Goal: Task Accomplishment & Management: Manage account settings

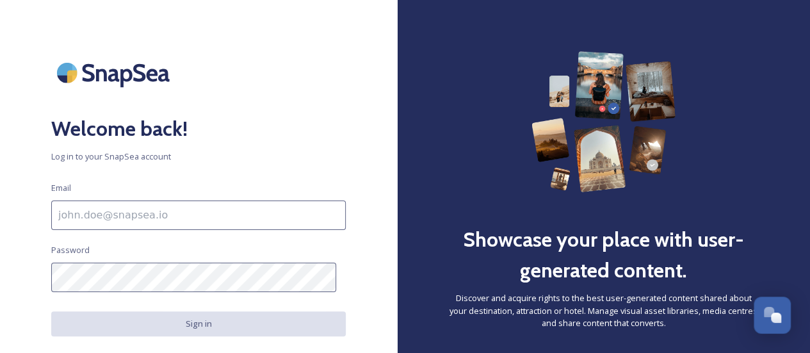
click at [156, 222] on input at bounding box center [198, 215] width 295 height 29
paste input "[EMAIL_ADDRESS][DOMAIN_NAME]"
type input "[EMAIL_ADDRESS][DOMAIN_NAME]"
click at [40, 254] on div "Welcome back! Log in to your SnapSea account Email veronique@raktda.com Passwor…" at bounding box center [198, 176] width 397 height 250
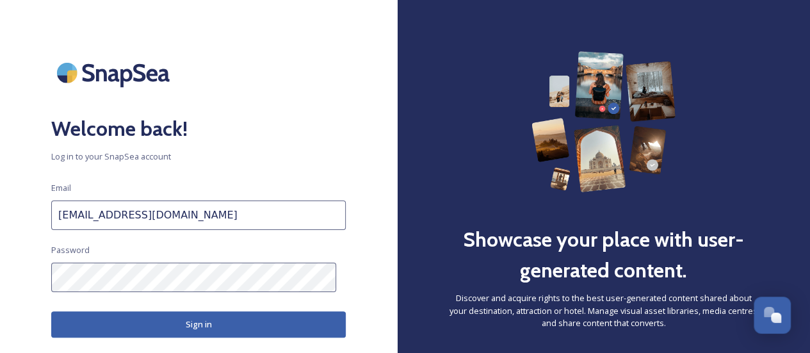
click at [179, 324] on button "Sign in" at bounding box center [198, 324] width 295 height 26
click at [176, 316] on button "Sign in" at bounding box center [198, 324] width 295 height 26
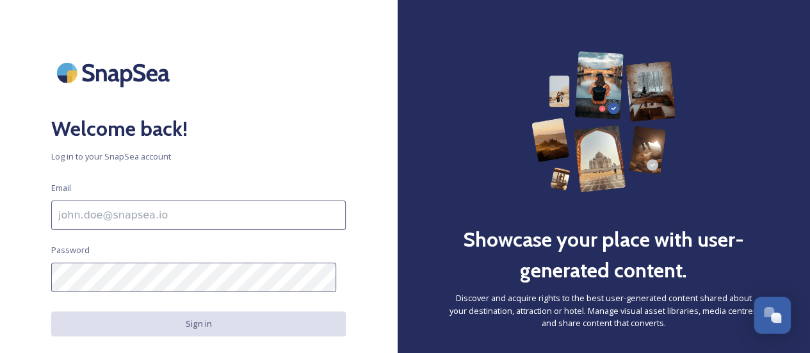
click at [167, 206] on input at bounding box center [198, 215] width 295 height 29
paste input "[EMAIL_ADDRESS][DOMAIN_NAME]"
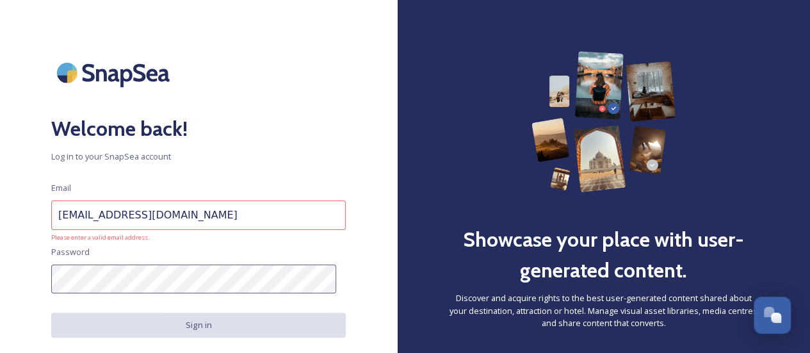
click at [63, 217] on input "[EMAIL_ADDRESS][DOMAIN_NAME]" at bounding box center [198, 215] width 295 height 29
type input "[EMAIL_ADDRESS][DOMAIN_NAME]"
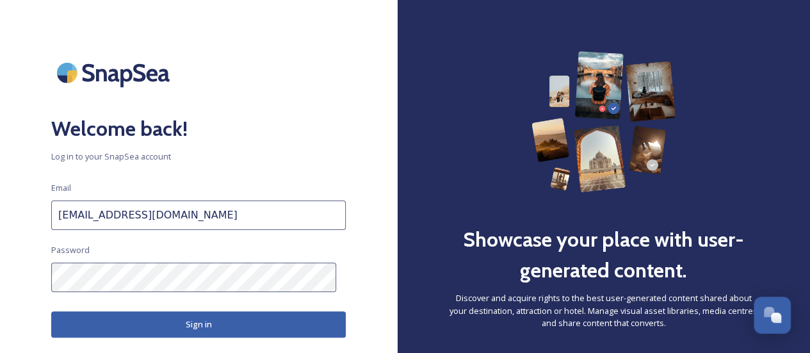
click at [184, 322] on button "Sign in" at bounding box center [198, 324] width 295 height 26
